Goal: Task Accomplishment & Management: Manage account settings

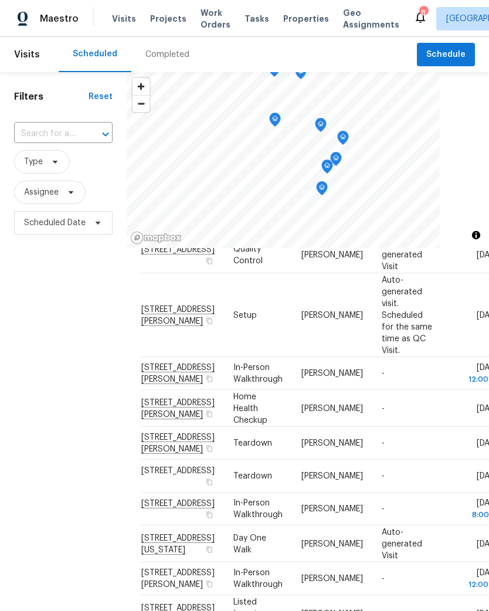
scroll to position [960, 0]
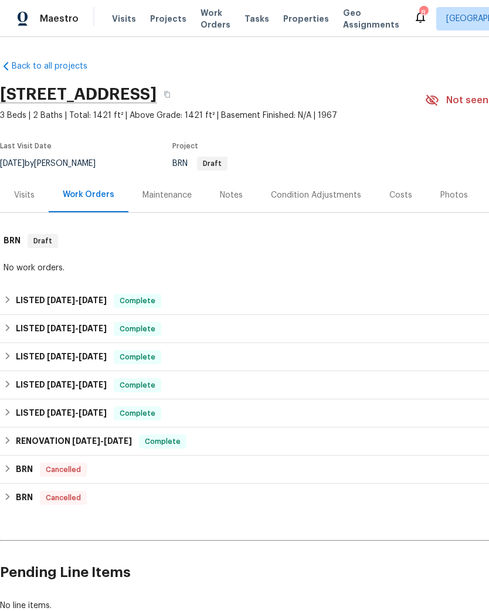
click at [163, 23] on span "Projects" at bounding box center [168, 19] width 36 height 12
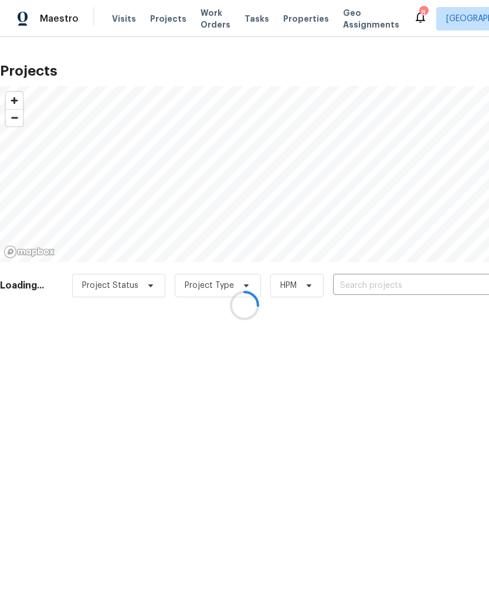
click at [407, 285] on div at bounding box center [244, 305] width 489 height 611
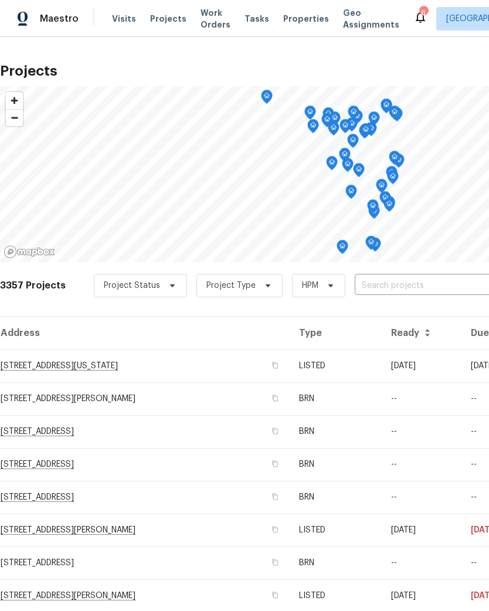
click at [413, 288] on input "text" at bounding box center [422, 286] width 134 height 18
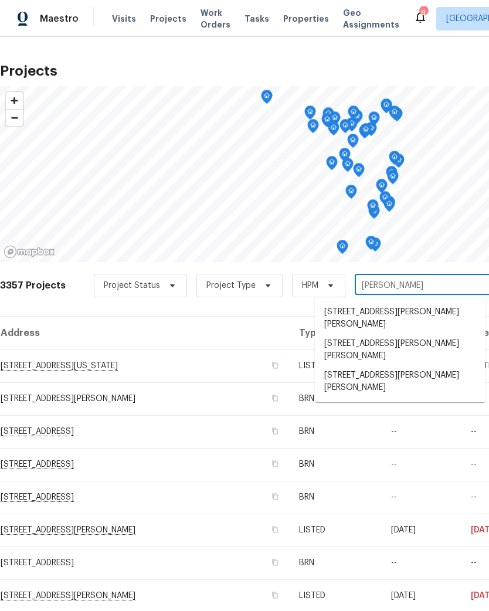
type input "[PERSON_NAME]"
click at [374, 374] on li "[STREET_ADDRESS][PERSON_NAME][PERSON_NAME]" at bounding box center [400, 383] width 171 height 32
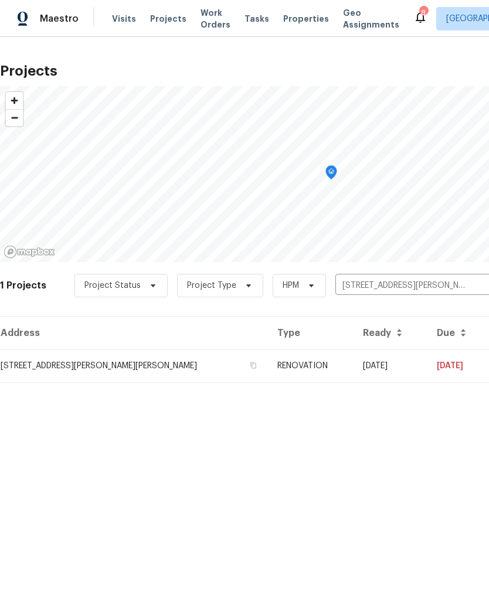
click at [150, 356] on td "[STREET_ADDRESS][PERSON_NAME][PERSON_NAME]" at bounding box center [134, 365] width 268 height 33
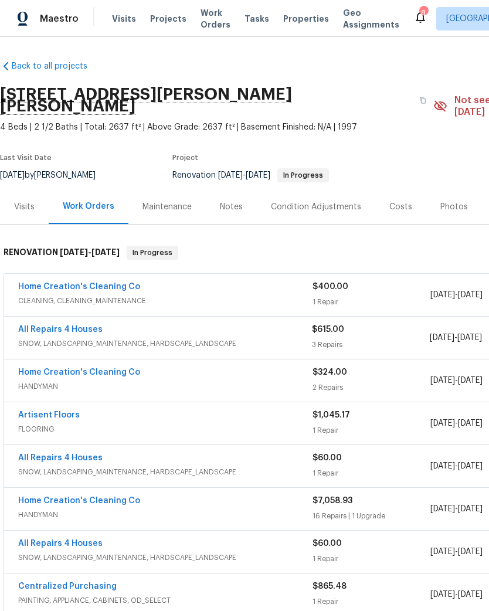
click at [63, 325] on link "All Repairs 4 Houses" at bounding box center [60, 329] width 84 height 8
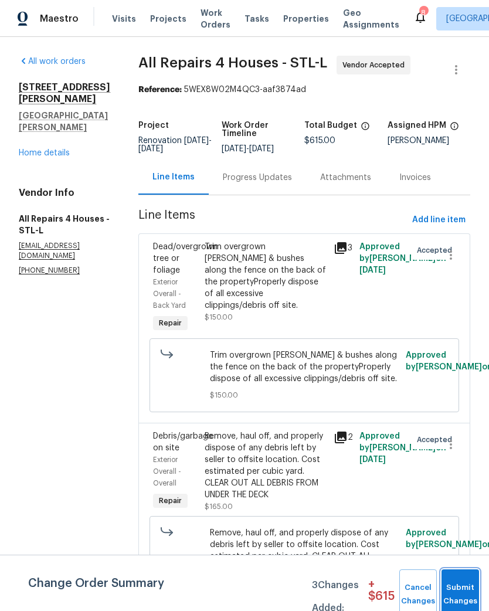
click at [462, 593] on span "Submit Changes" at bounding box center [460, 594] width 26 height 27
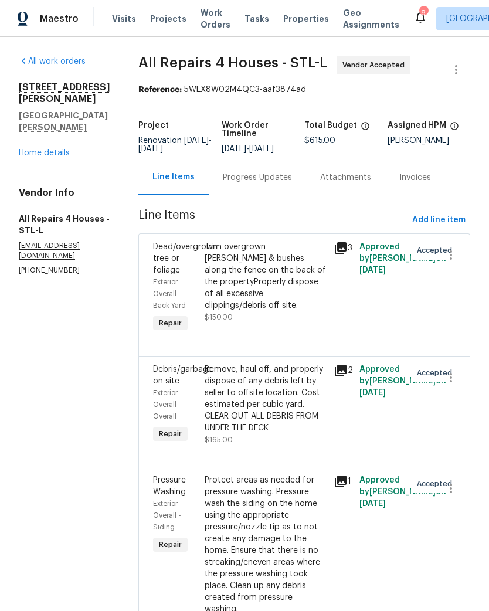
click at [268, 183] on div "Progress Updates" at bounding box center [257, 178] width 69 height 12
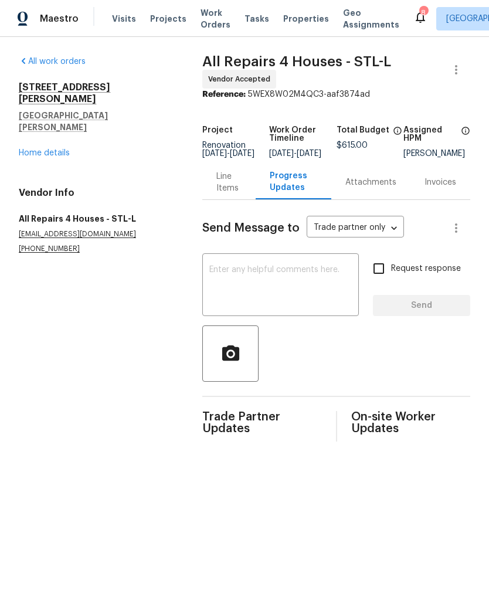
click at [285, 277] on textarea at bounding box center [280, 285] width 142 height 41
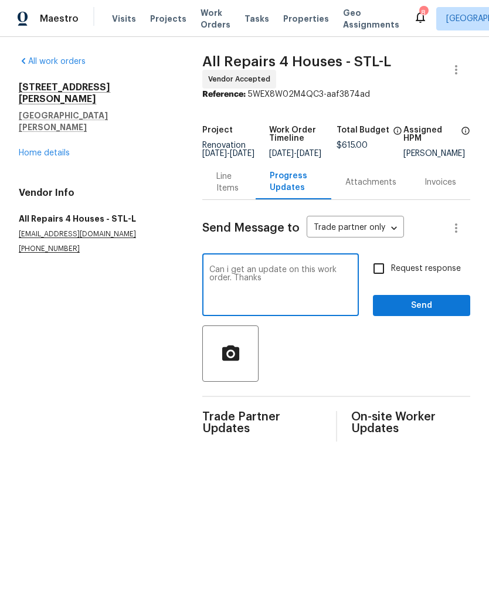
type textarea "Can i get an update on this work order. Thanks"
click at [429, 313] on span "Send" at bounding box center [421, 305] width 79 height 15
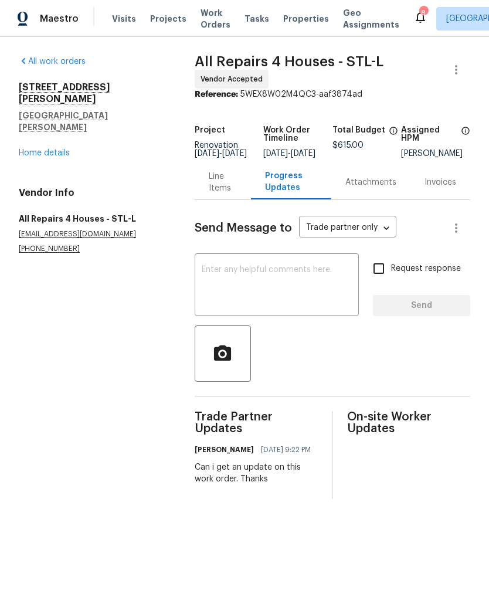
click at [62, 149] on link "Home details" at bounding box center [44, 153] width 51 height 8
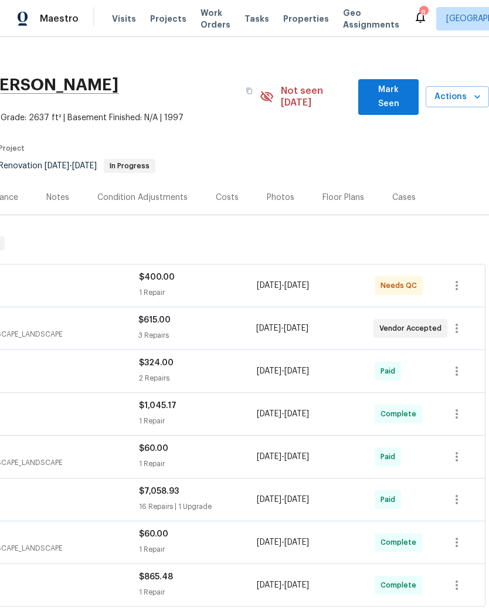
scroll to position [11, 173]
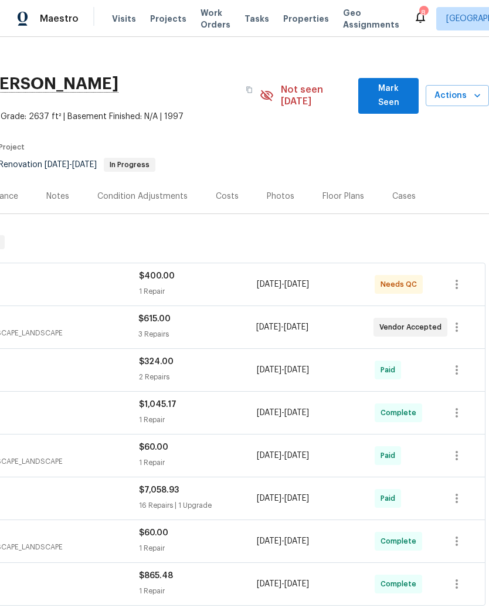
click at [473, 90] on icon "button" at bounding box center [477, 96] width 12 height 12
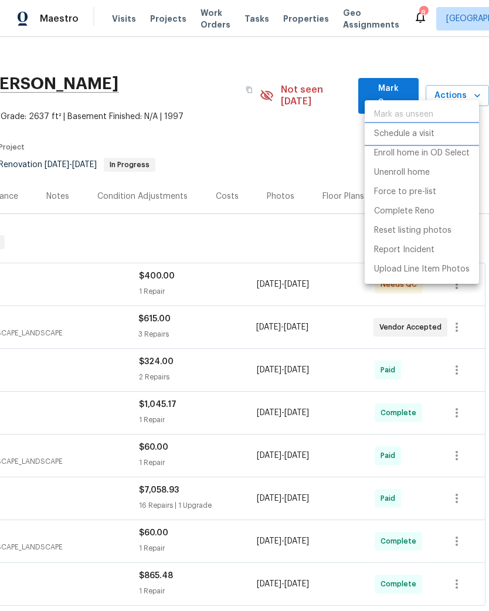
click at [421, 135] on p "Schedule a visit" at bounding box center [404, 134] width 60 height 12
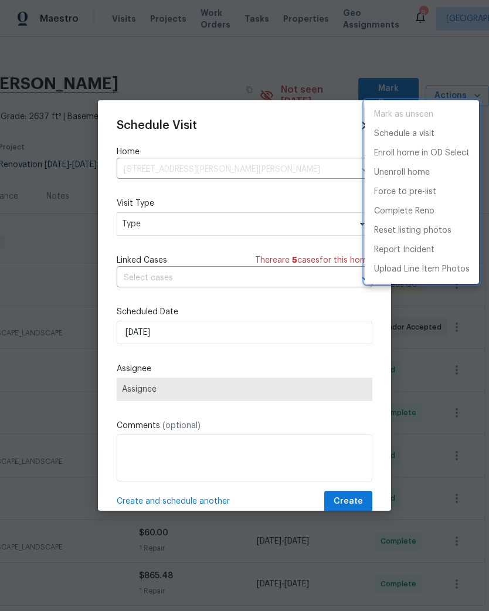
click at [172, 227] on div at bounding box center [244, 305] width 489 height 611
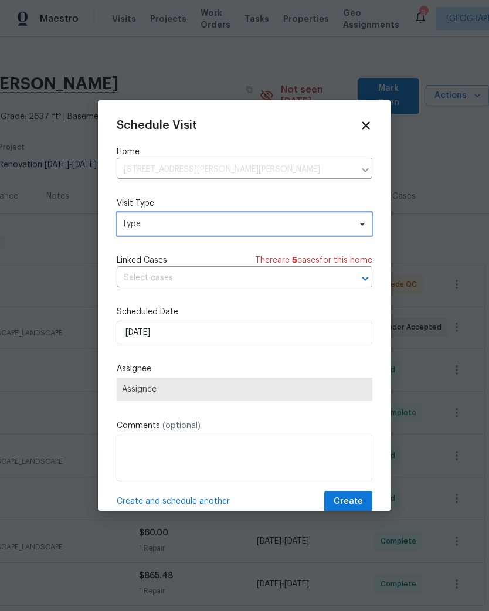
click at [226, 217] on span "Type" at bounding box center [245, 223] width 256 height 23
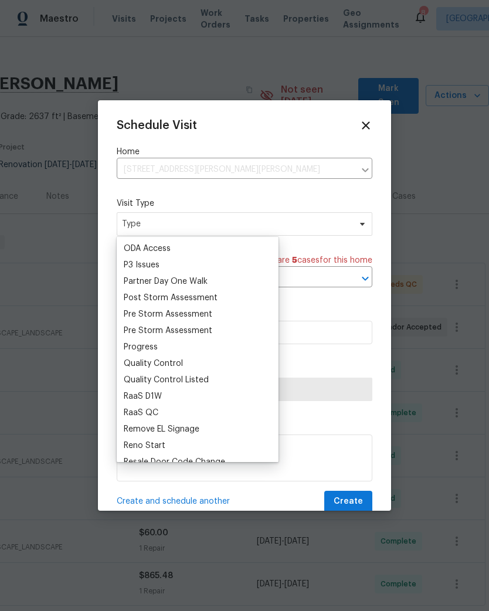
scroll to position [699, 0]
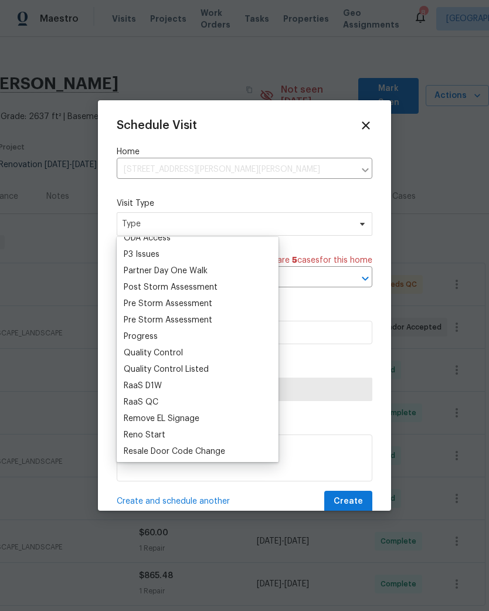
click at [155, 333] on div "Progress" at bounding box center [141, 337] width 34 height 12
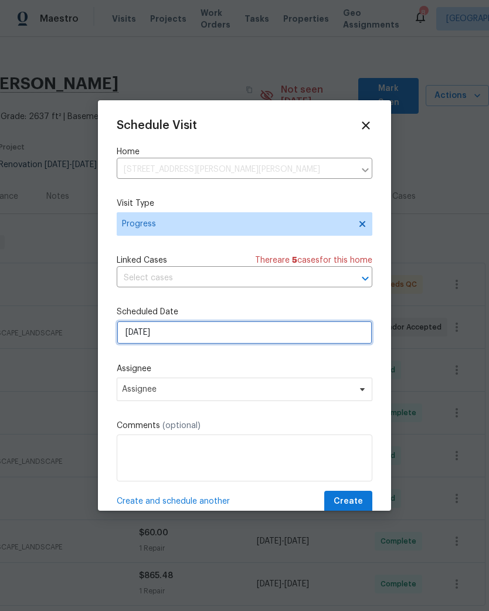
click at [186, 332] on input "[DATE]" at bounding box center [245, 332] width 256 height 23
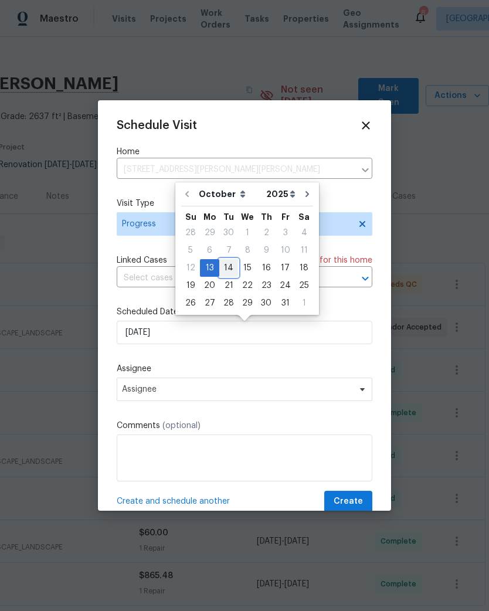
click at [227, 271] on div "14" at bounding box center [228, 268] width 19 height 16
type input "[DATE]"
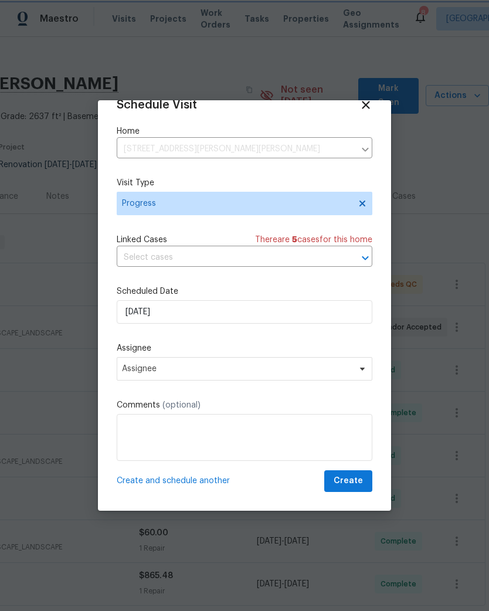
scroll to position [23, 0]
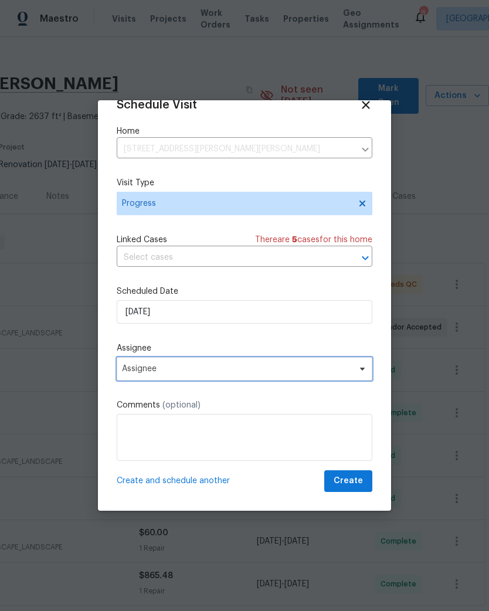
click at [171, 369] on span "Assignee" at bounding box center [237, 368] width 230 height 9
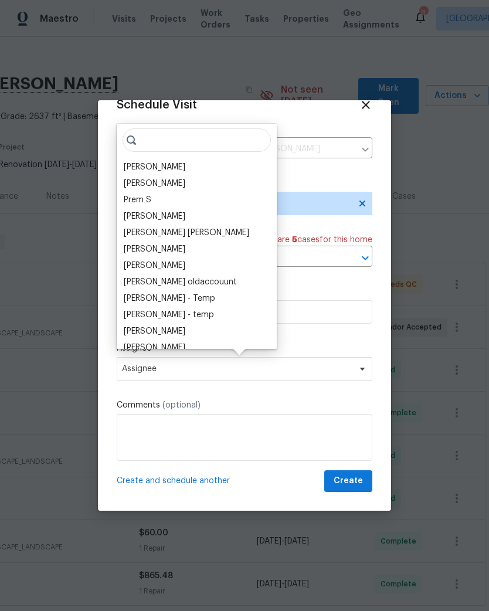
click at [155, 168] on div "[PERSON_NAME]" at bounding box center [155, 167] width 62 height 12
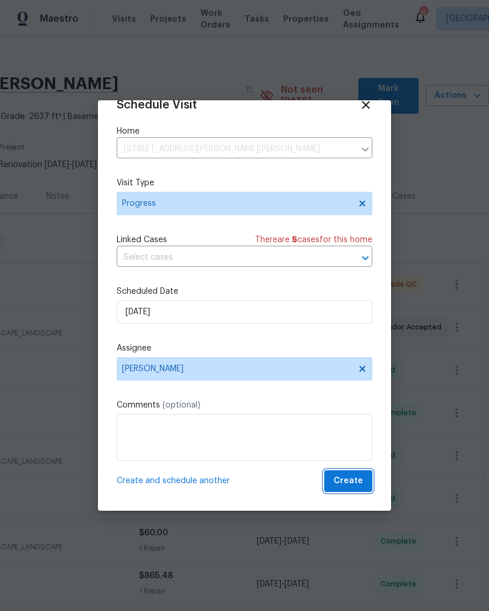
click at [356, 484] on span "Create" at bounding box center [347, 481] width 29 height 15
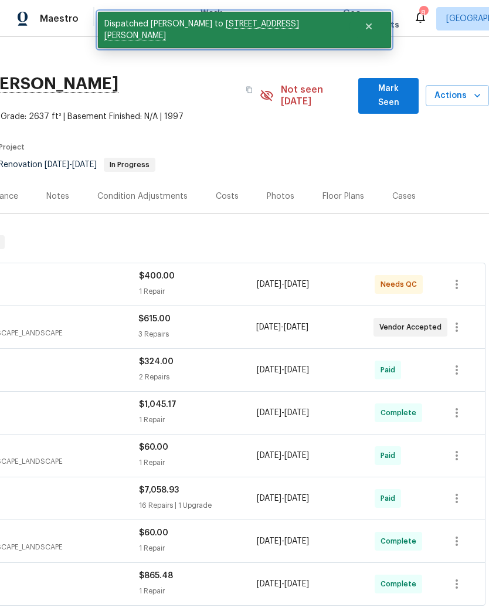
click at [366, 25] on icon "Close" at bounding box center [369, 26] width 6 height 6
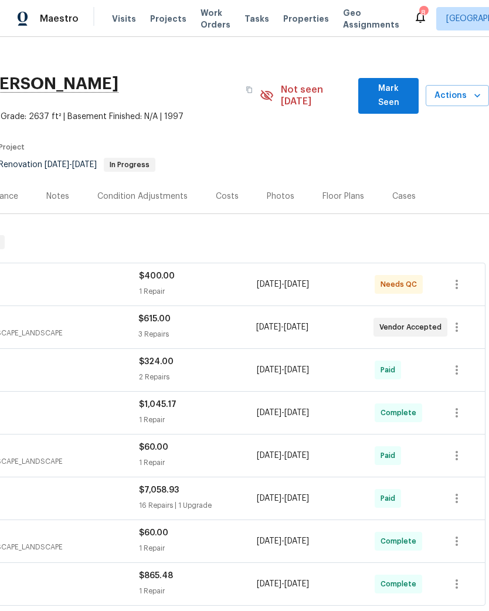
click at [127, 20] on span "Visits" at bounding box center [124, 19] width 24 height 12
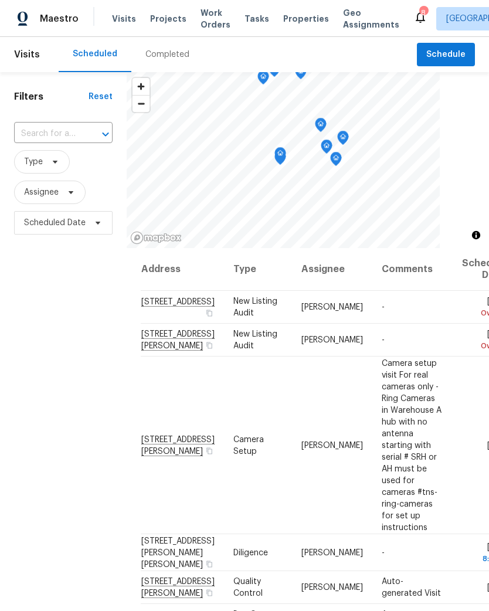
click at [0, 0] on icon at bounding box center [0, 0] width 0 height 0
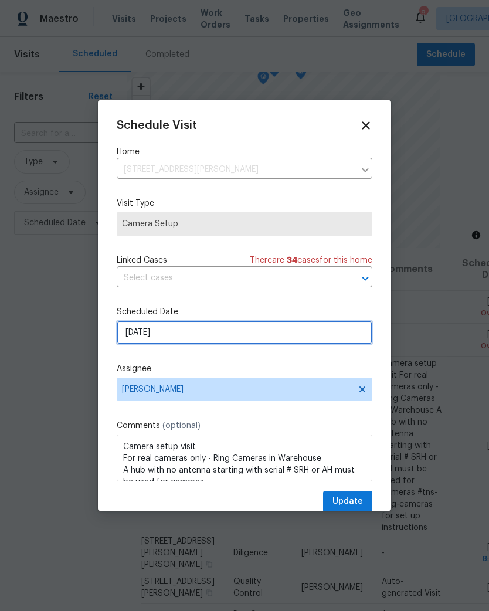
click at [181, 335] on input "[DATE]" at bounding box center [245, 332] width 256 height 23
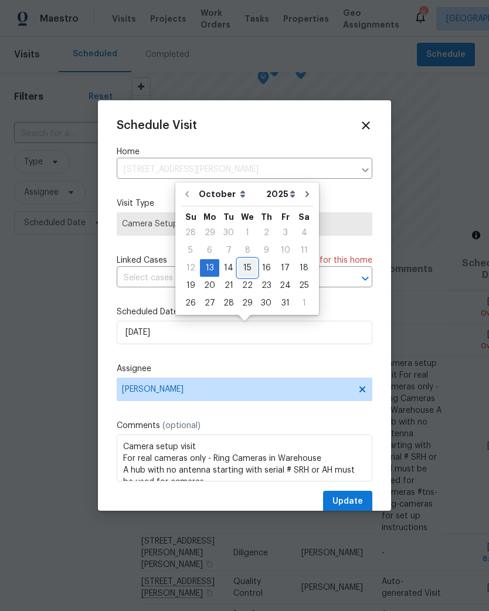
click at [250, 269] on div "15" at bounding box center [247, 268] width 19 height 16
type input "[DATE]"
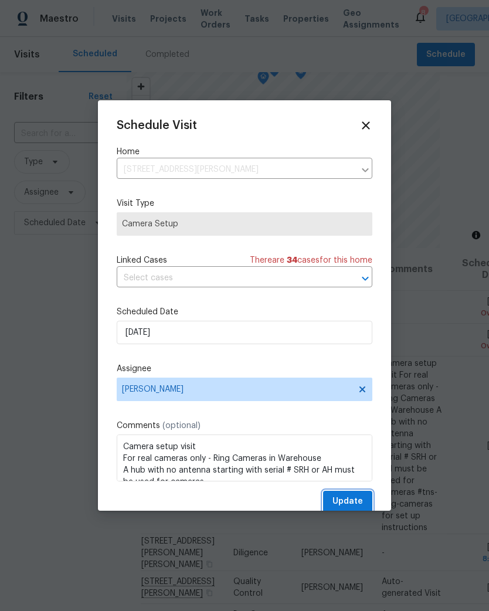
click at [354, 500] on span "Update" at bounding box center [347, 501] width 30 height 15
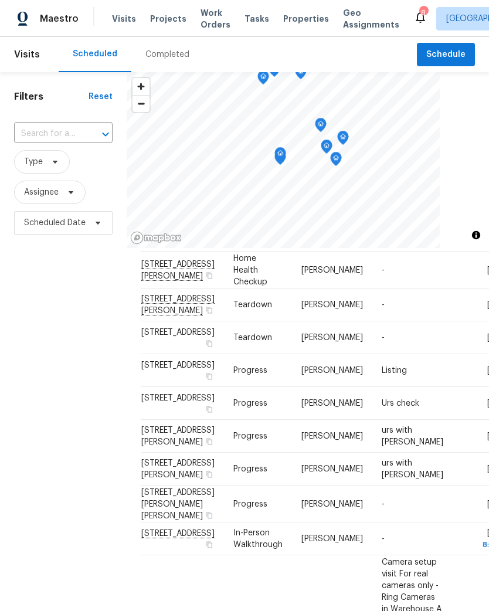
scroll to position [300, 0]
